Goal: Transaction & Acquisition: Obtain resource

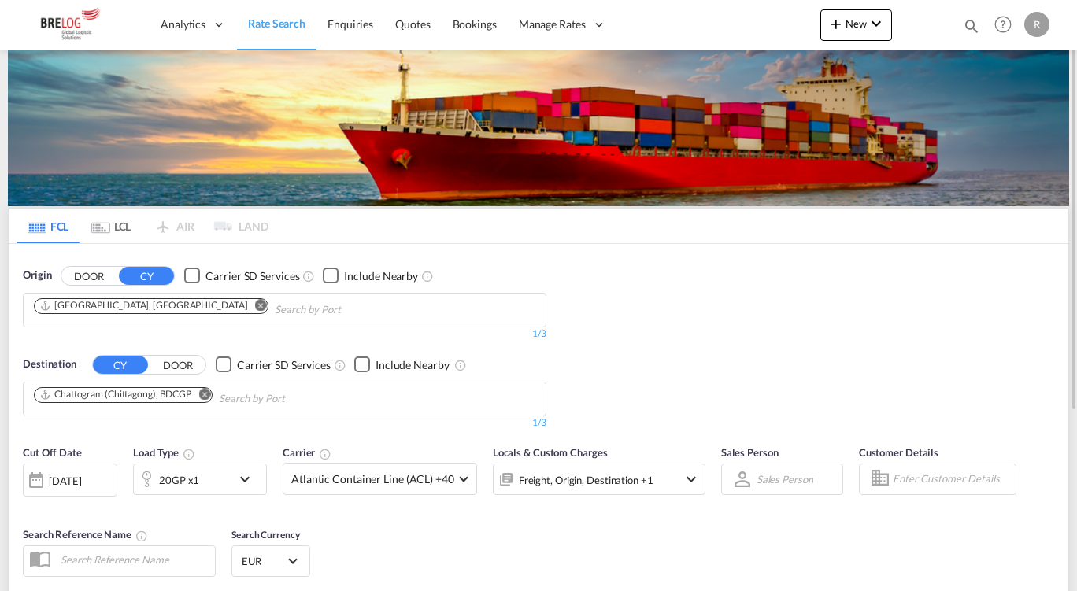
click at [255, 301] on md-icon "Remove" at bounding box center [261, 305] width 12 height 12
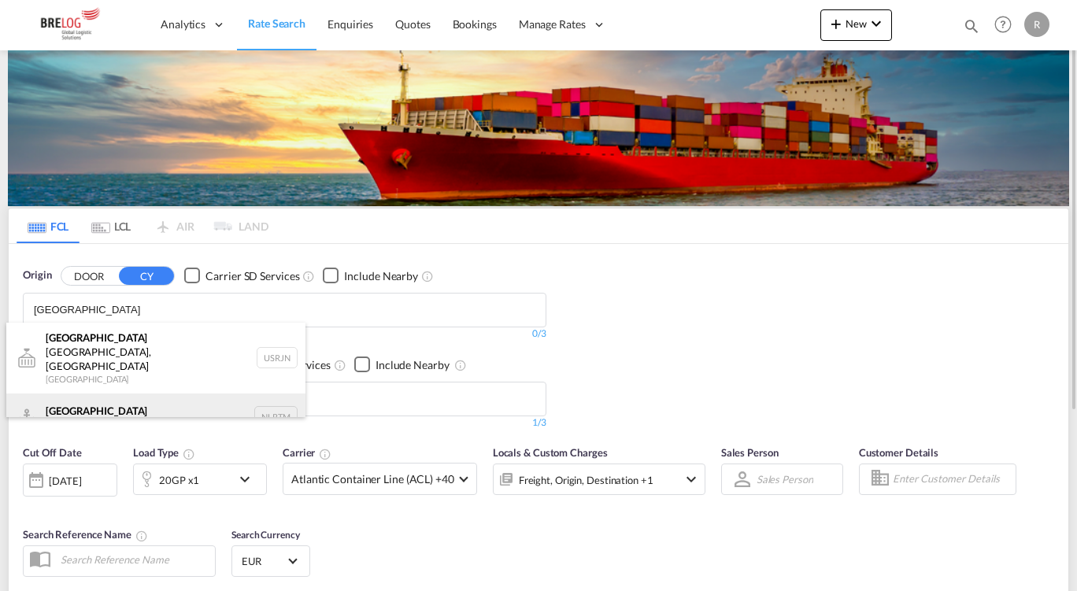
type input "[GEOGRAPHIC_DATA]"
click at [97, 394] on div "[GEOGRAPHIC_DATA] [GEOGRAPHIC_DATA] NLRTM" at bounding box center [155, 417] width 299 height 47
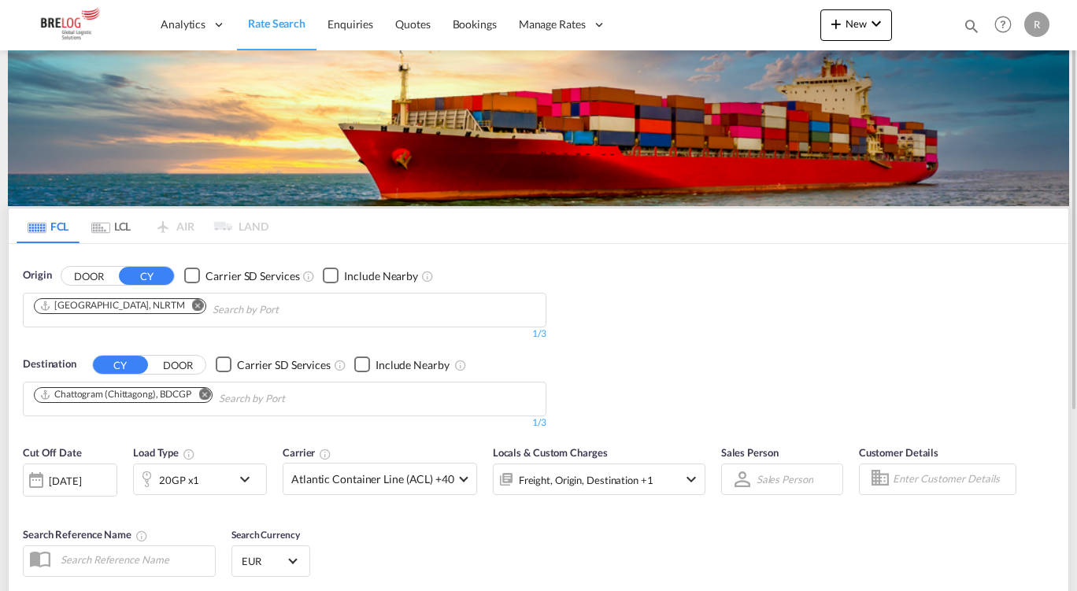
click at [97, 374] on body "Analytics Dashboard Rate Search Enquiries Quotes Bookings" at bounding box center [538, 295] width 1077 height 591
click at [208, 397] on md-icon "Remove" at bounding box center [204, 394] width 12 height 12
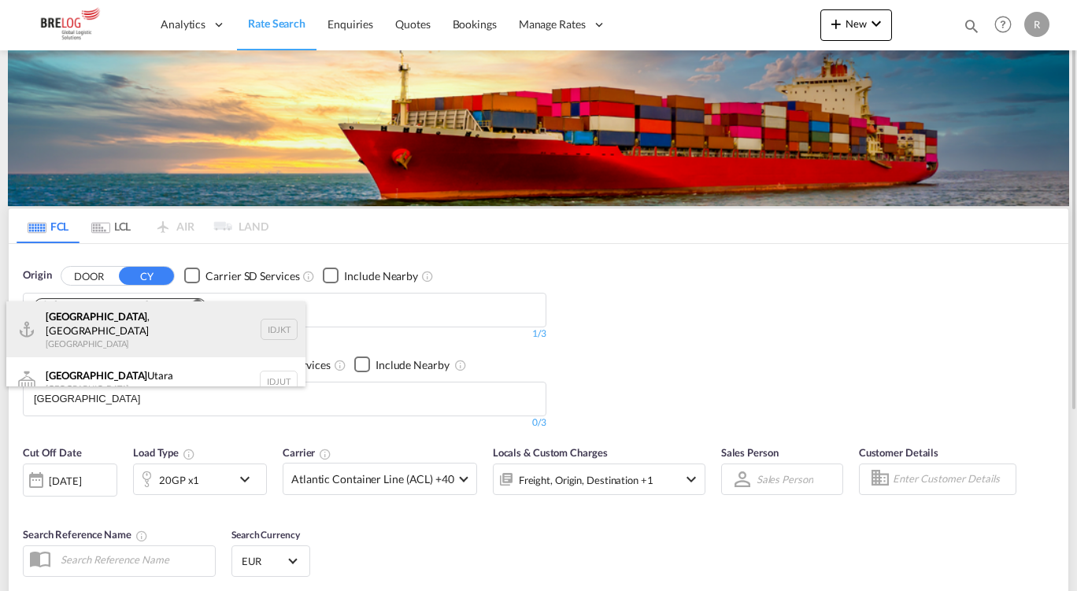
type input "[GEOGRAPHIC_DATA]"
click at [123, 326] on div "[GEOGRAPHIC_DATA] , [GEOGRAPHIC_DATA] [GEOGRAPHIC_DATA] IDJKT" at bounding box center [155, 330] width 299 height 57
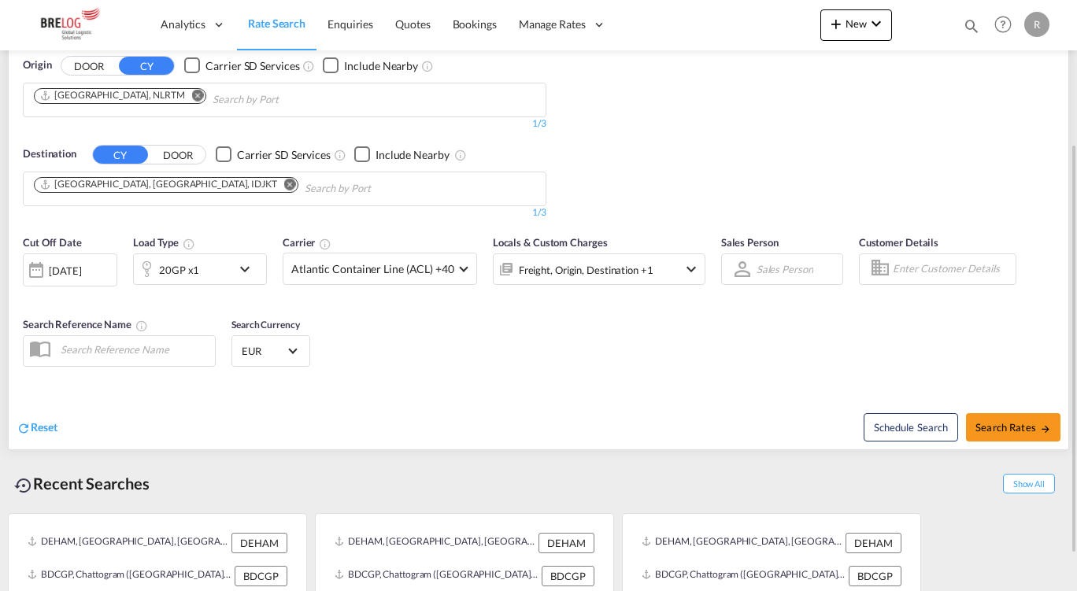
scroll to position [211, 0]
click at [209, 289] on div "Cut Off Date [DATE] [DATE] Load Type 20GP x1 Carrier Atlantic Container Line (A…" at bounding box center [364, 267] width 683 height 66
click at [187, 272] on div "20GP x1" at bounding box center [179, 269] width 40 height 22
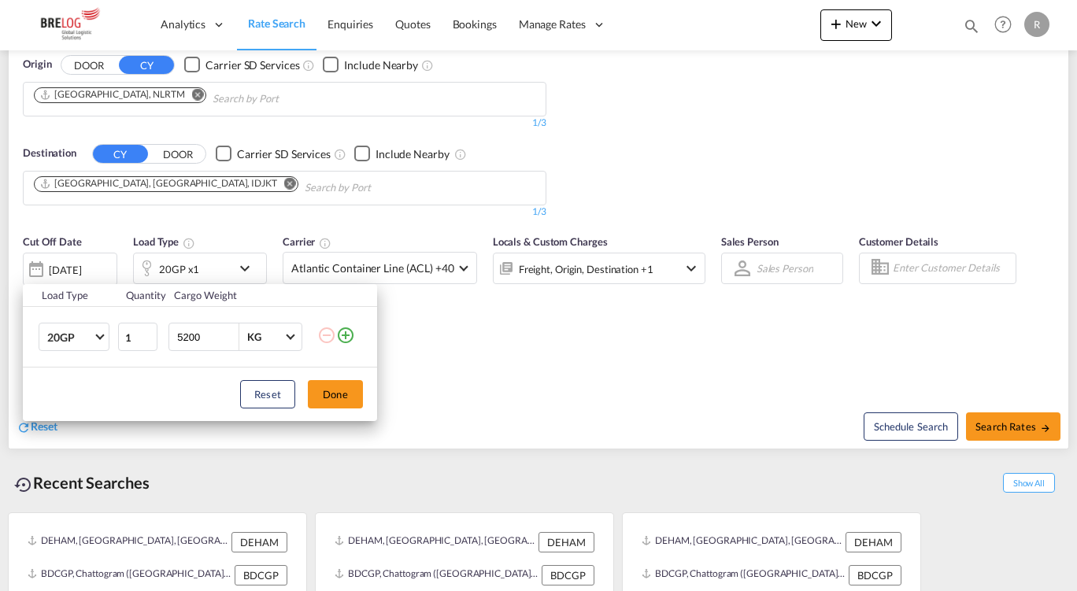
click at [179, 339] on input "5200" at bounding box center [207, 337] width 63 height 27
type input "15000"
click at [345, 387] on button "Done" at bounding box center [335, 394] width 55 height 28
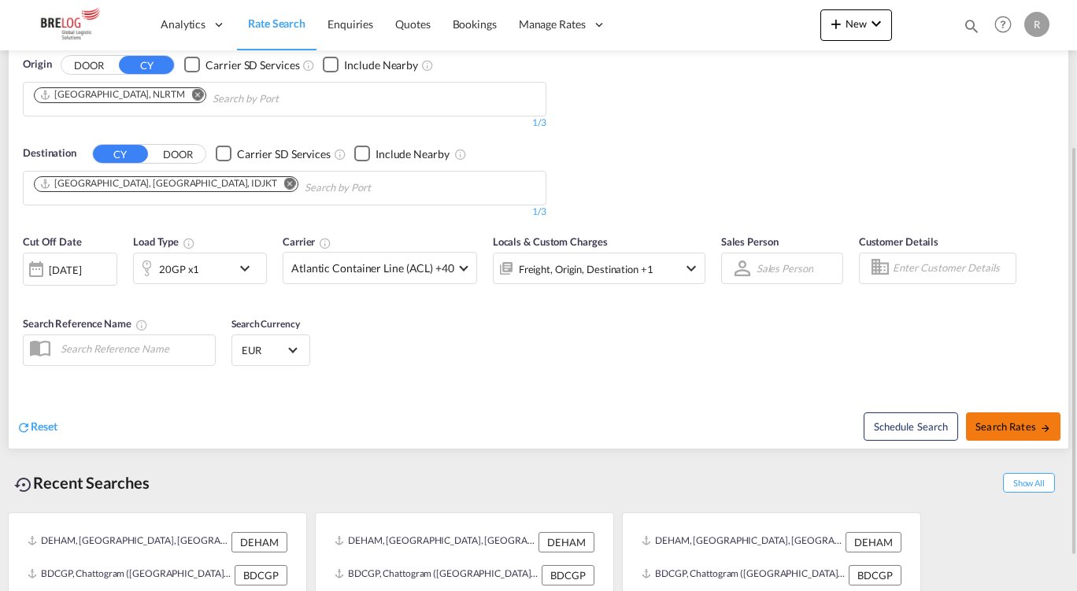
click at [1007, 439] on button "Search Rates" at bounding box center [1013, 427] width 94 height 28
type input "NLRTM to IDJKT / [DATE]"
